Goal: Information Seeking & Learning: Find specific fact

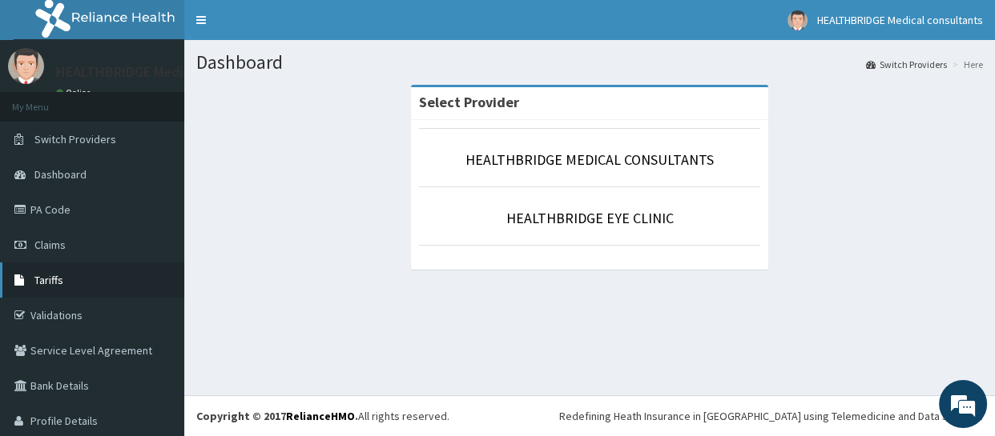
click at [93, 286] on link "Tariffs" at bounding box center [92, 280] width 184 height 35
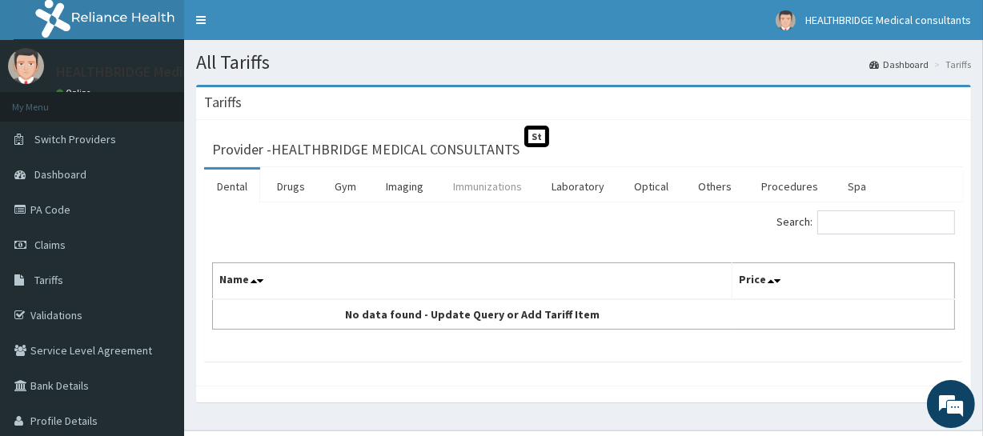
click at [470, 191] on link "Immunizations" at bounding box center [487, 187] width 94 height 34
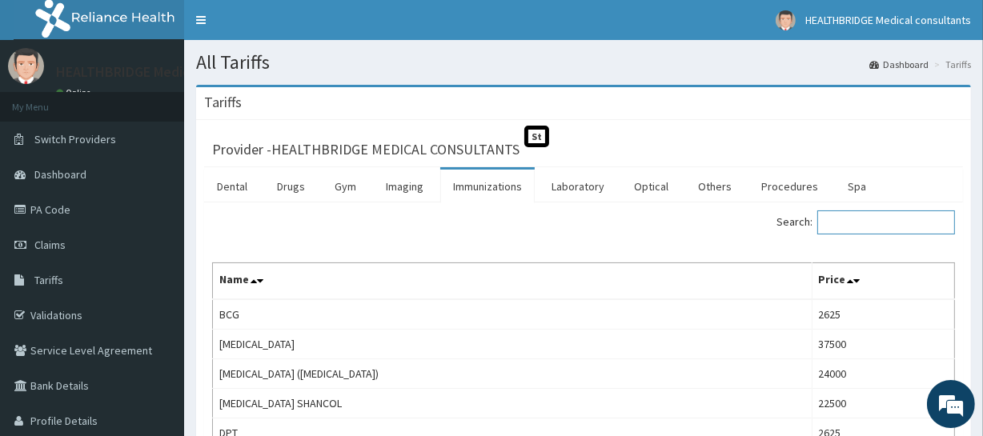
click at [851, 220] on input "Search:" at bounding box center [887, 223] width 138 height 24
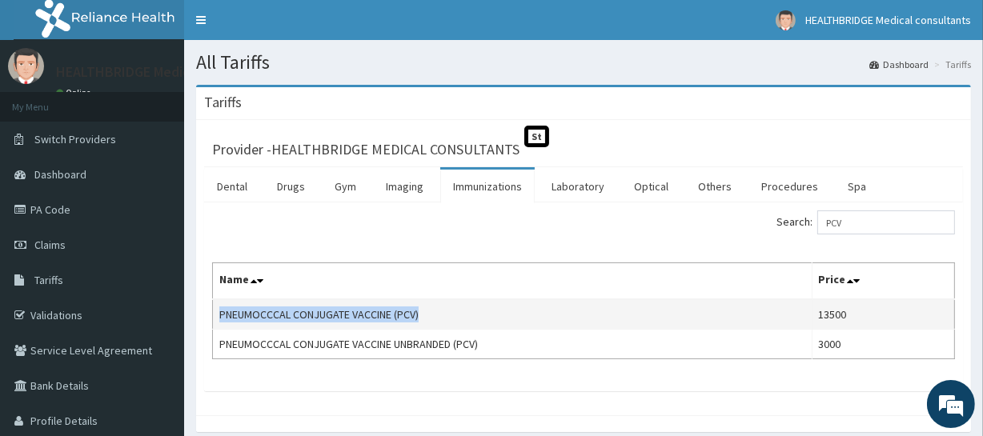
drag, startPoint x: 215, startPoint y: 313, endPoint x: 424, endPoint y: 312, distance: 209.0
click at [424, 312] on td "PNEUMOCCCAL CONJUGATE VACCINE (PCV)" at bounding box center [513, 315] width 600 height 30
copy td "PNEUMOCCCAL CONJUGATE VACCINE (PCV)"
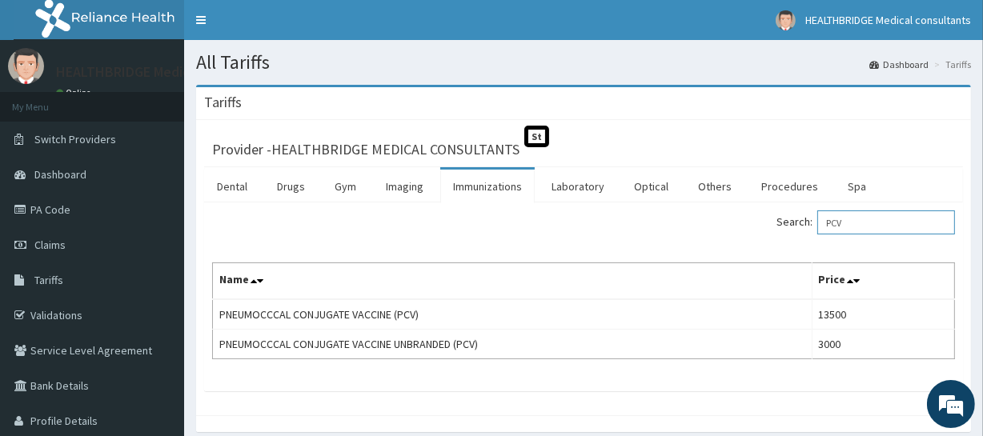
drag, startPoint x: 870, startPoint y: 216, endPoint x: 792, endPoint y: 226, distance: 79.1
click at [792, 226] on label "Search: PCV" at bounding box center [866, 223] width 179 height 24
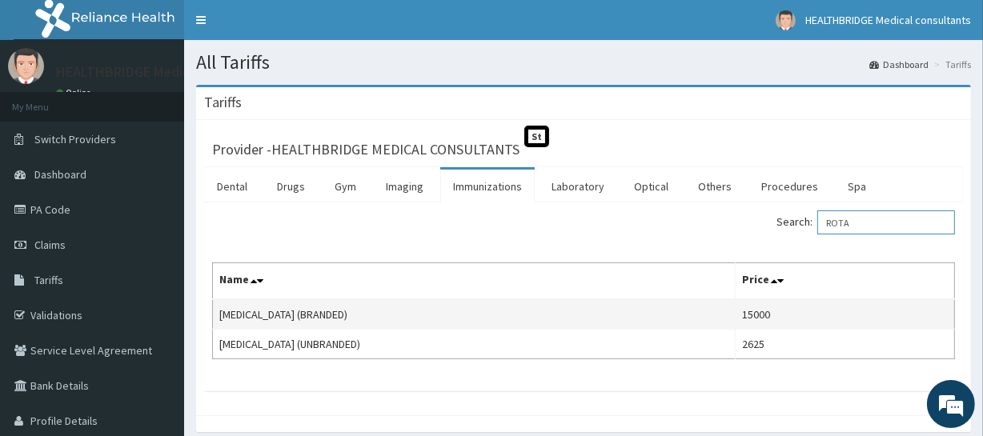
type input "ROTA"
drag, startPoint x: 219, startPoint y: 316, endPoint x: 335, endPoint y: 310, distance: 116.3
click at [335, 310] on td "[MEDICAL_DATA] (BRANDED)" at bounding box center [474, 315] width 523 height 30
copy td "[MEDICAL_DATA] (BRANDED)"
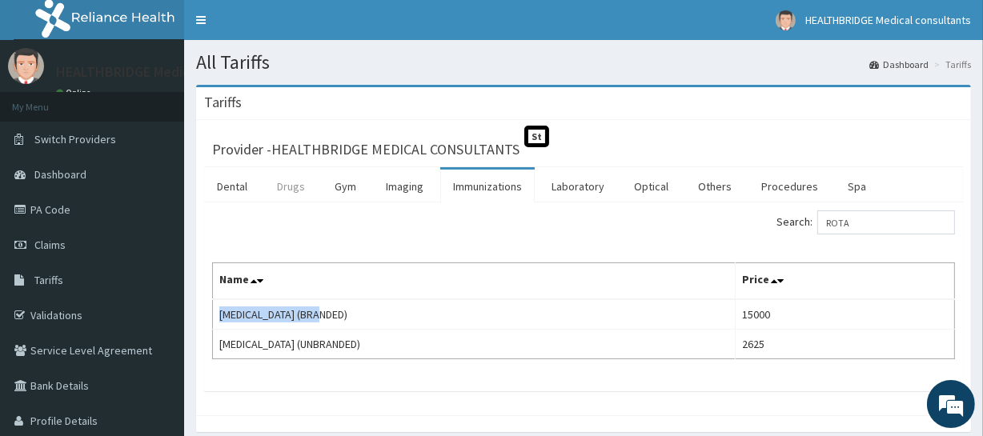
click at [298, 182] on link "Drugs" at bounding box center [291, 187] width 54 height 34
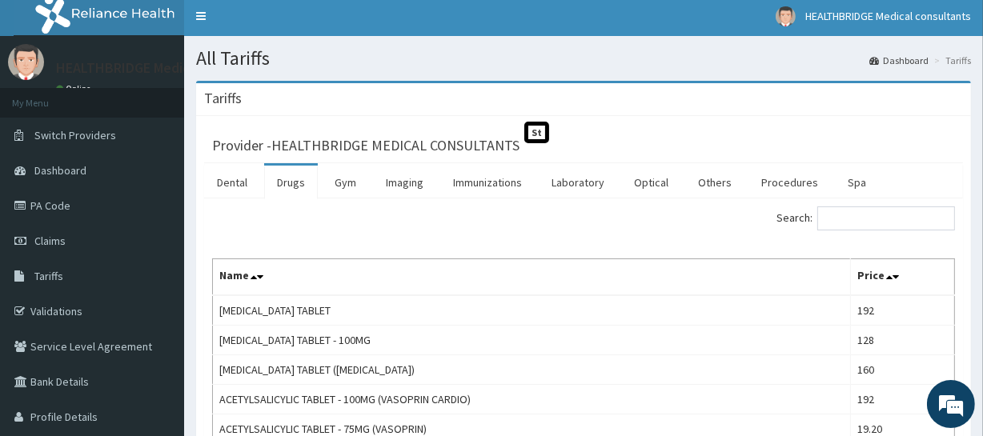
scroll to position [72, 0]
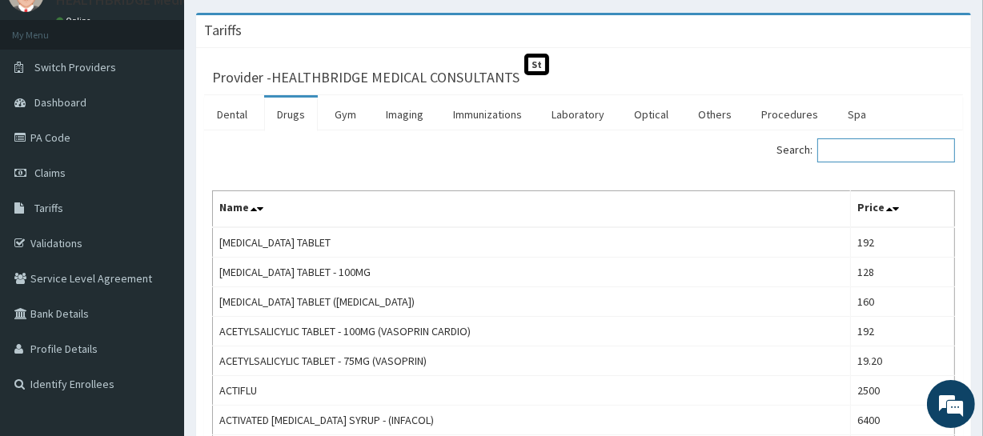
click at [841, 160] on input "Search:" at bounding box center [887, 151] width 138 height 24
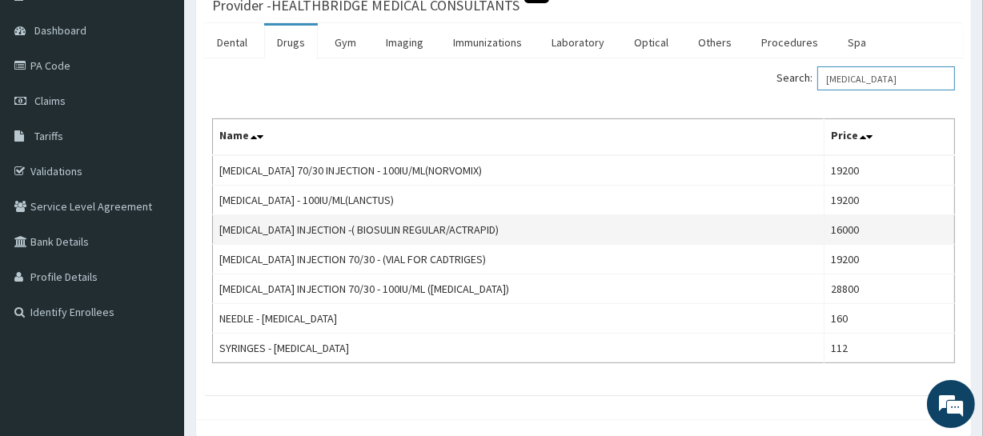
scroll to position [145, 0]
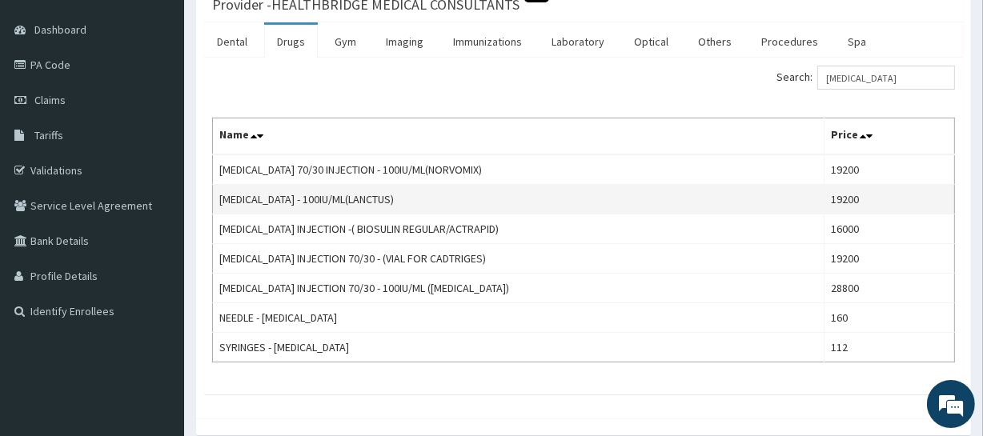
drag, startPoint x: 219, startPoint y: 195, endPoint x: 412, endPoint y: 199, distance: 193.0
click at [412, 199] on td "[MEDICAL_DATA] - 100IU/ML(LANCTUS)" at bounding box center [519, 200] width 612 height 30
copy td "[MEDICAL_DATA] - 100IU/ML(LANCTUS)"
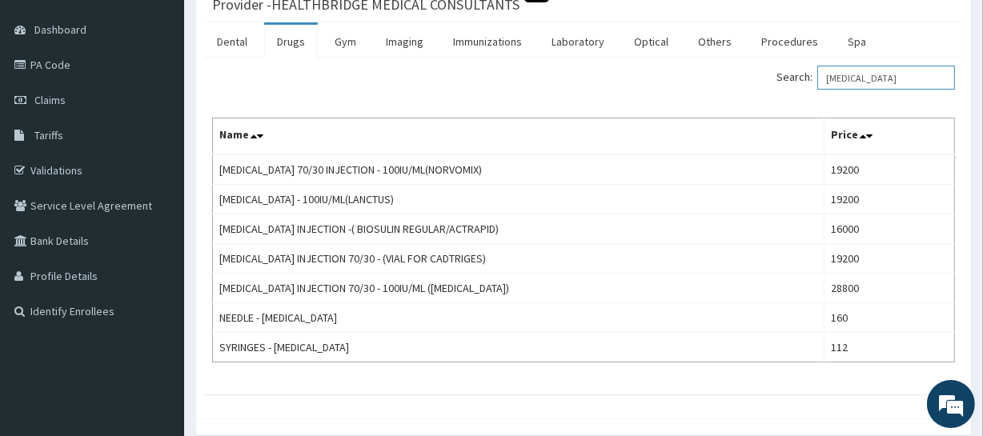
drag, startPoint x: 875, startPoint y: 76, endPoint x: 774, endPoint y: 84, distance: 101.2
click at [774, 84] on div "Search: [MEDICAL_DATA]" at bounding box center [776, 80] width 360 height 28
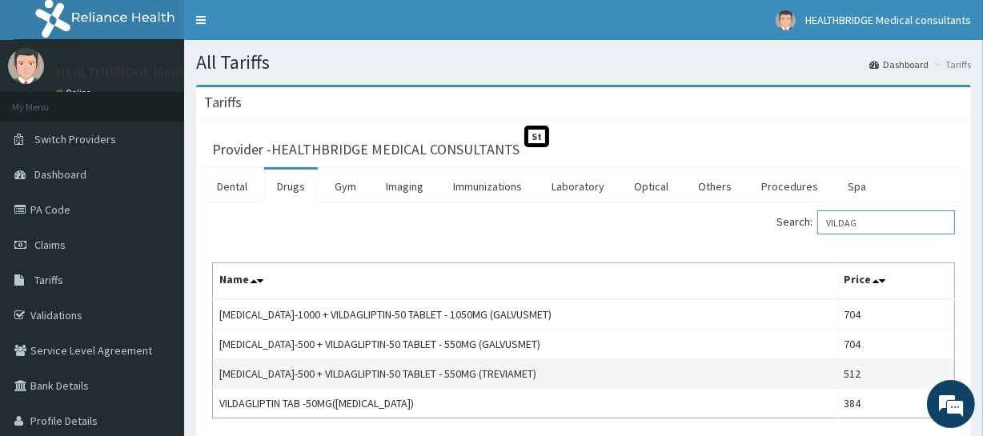
scroll to position [72, 0]
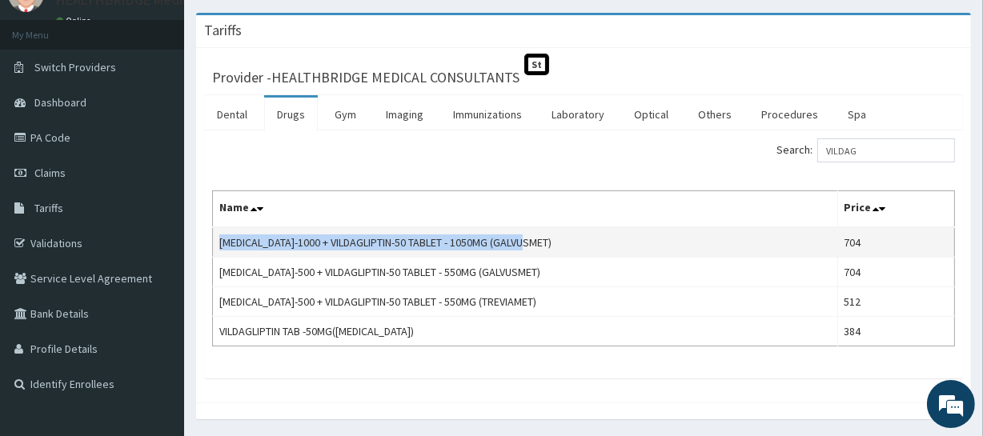
drag, startPoint x: 219, startPoint y: 242, endPoint x: 553, endPoint y: 243, distance: 333.1
click at [553, 243] on td "[MEDICAL_DATA]-1000 + VILDAGLIPTIN-50 TABLET - 1050MG (GALVUSMET)" at bounding box center [525, 242] width 625 height 30
copy td "[MEDICAL_DATA]-1000 + VILDAGLIPTIN-50 TABLET - 1050MG (GALVUSMET)"
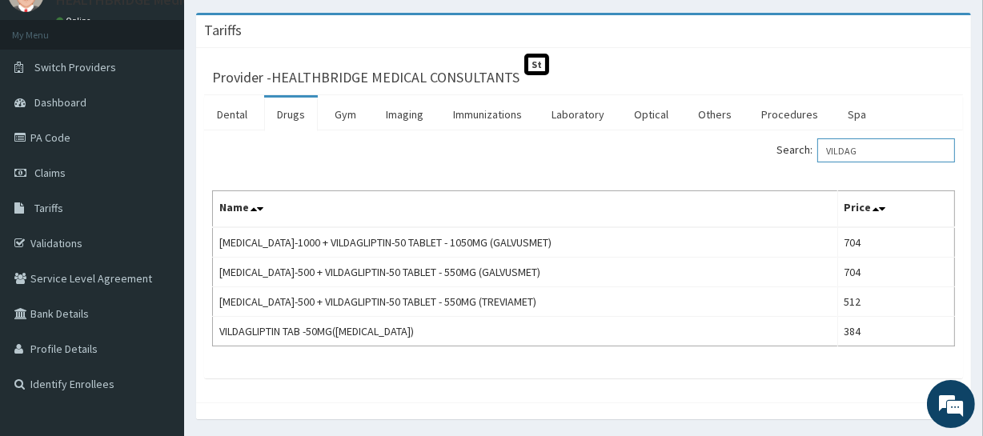
drag, startPoint x: 893, startPoint y: 151, endPoint x: 807, endPoint y: 151, distance: 85.7
click at [807, 151] on label "Search: VILDAG" at bounding box center [866, 151] width 179 height 24
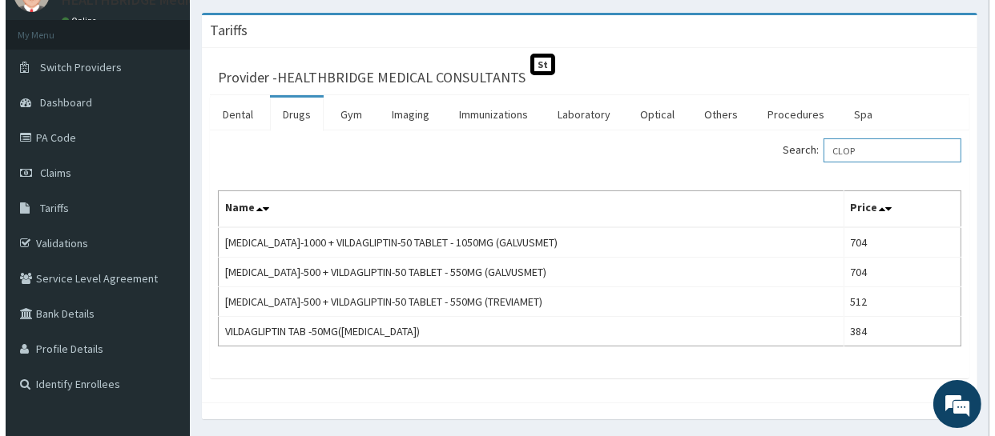
scroll to position [0, 0]
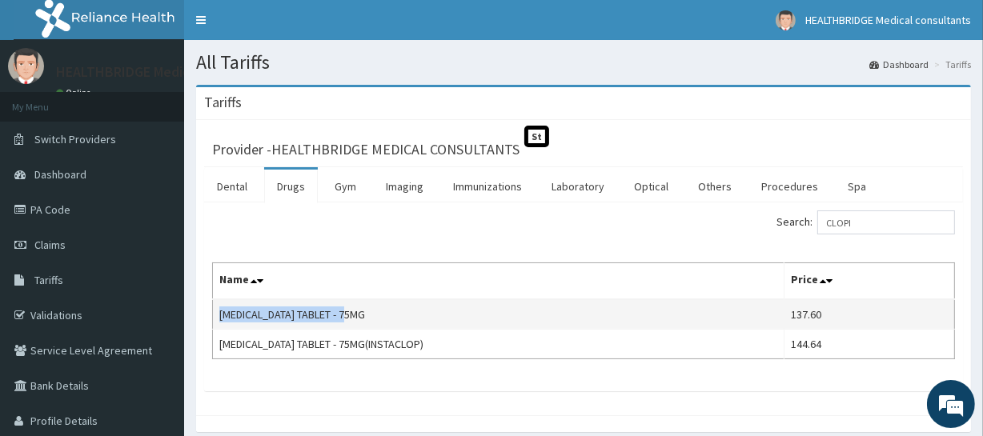
drag, startPoint x: 216, startPoint y: 309, endPoint x: 366, endPoint y: 308, distance: 149.8
click at [366, 308] on td "[MEDICAL_DATA] TABLET - 75MG" at bounding box center [499, 315] width 572 height 30
copy td "CLOPIDOGREL TABLET - 75MG"
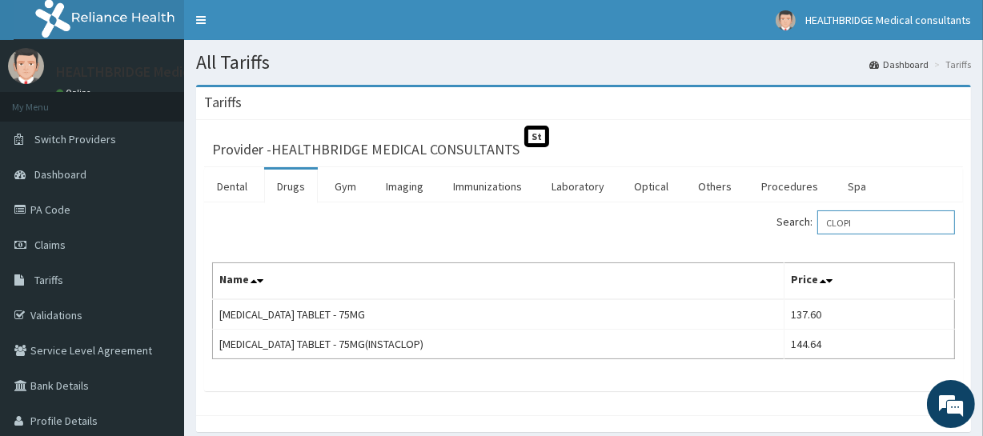
drag, startPoint x: 868, startPoint y: 224, endPoint x: 796, endPoint y: 232, distance: 72.5
click at [796, 232] on label "Search: CLOPI" at bounding box center [866, 223] width 179 height 24
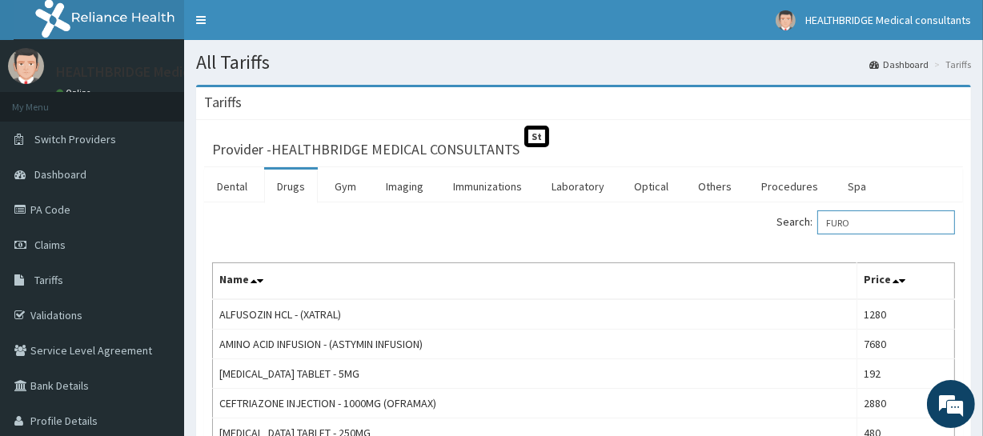
drag, startPoint x: 876, startPoint y: 222, endPoint x: 817, endPoint y: 225, distance: 59.3
click at [817, 225] on label "Search: FURO" at bounding box center [866, 223] width 179 height 24
paste input "RUSEMIDE"
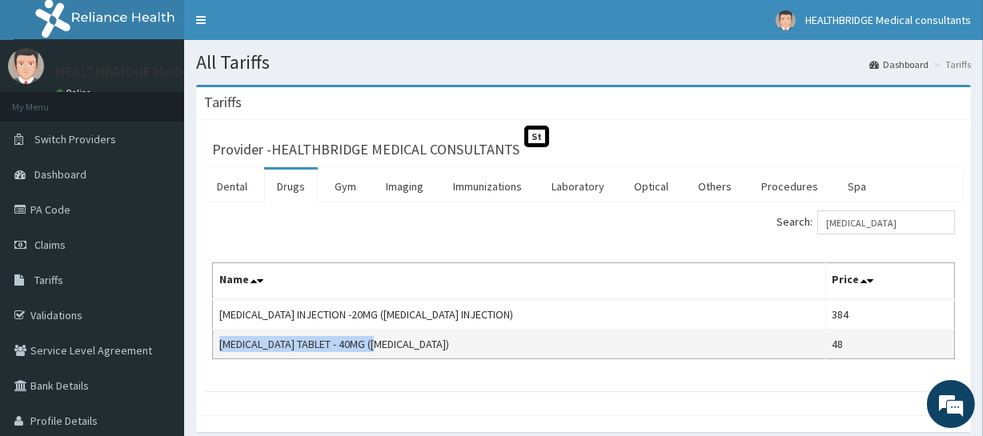
drag, startPoint x: 218, startPoint y: 345, endPoint x: 384, endPoint y: 346, distance: 165.8
click at [384, 346] on td "FRUSEMIDE TABLET - 40MG (LASIX)" at bounding box center [519, 345] width 613 height 30
copy td "FRUSEMIDE TABLET - 40MG (LASIX)"
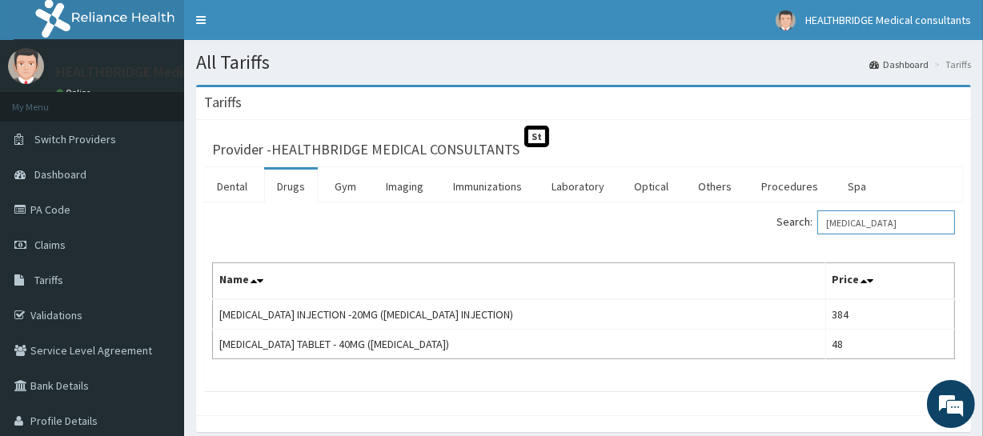
drag, startPoint x: 895, startPoint y: 223, endPoint x: 749, endPoint y: 234, distance: 146.9
click at [749, 234] on div "Search: FRUSEMIDE" at bounding box center [776, 225] width 360 height 28
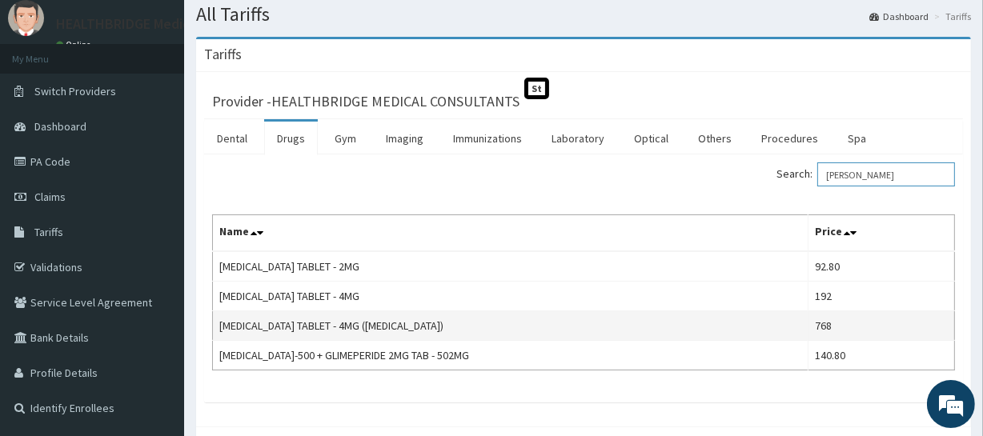
scroll to position [72, 0]
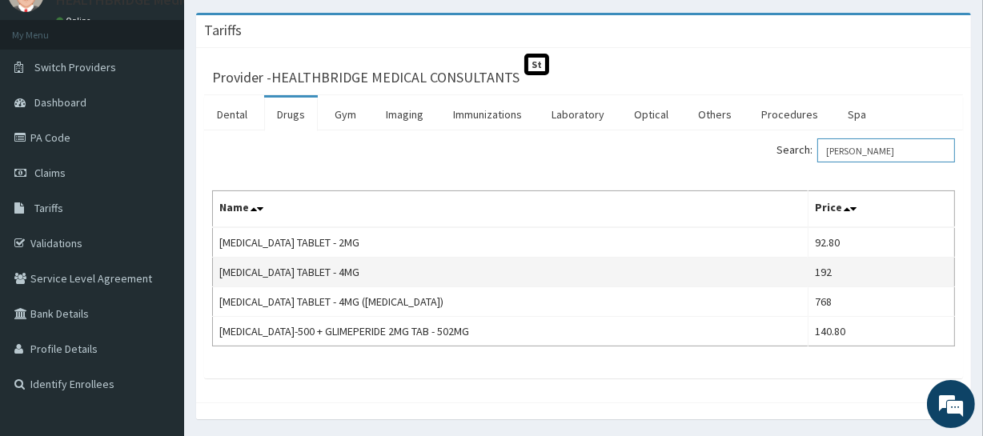
type input "GLIME"
drag, startPoint x: 360, startPoint y: 268, endPoint x: 243, endPoint y: 280, distance: 117.5
click at [243, 280] on td "GLIMEPIRIDE TABLET - 4MG" at bounding box center [511, 273] width 596 height 30
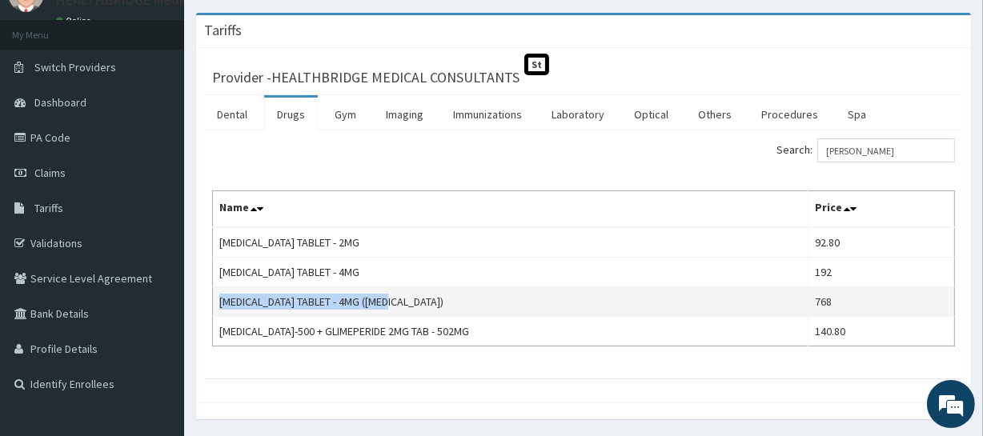
drag, startPoint x: 399, startPoint y: 299, endPoint x: 219, endPoint y: 304, distance: 180.2
click at [219, 304] on td "GLIMEPIRIDE TABLET - 4MG (AMARYL)" at bounding box center [511, 302] width 596 height 30
copy td "GLIMEPIRIDE TABLET - 4MG (AMARYL)"
